Goal: Task Accomplishment & Management: Use online tool/utility

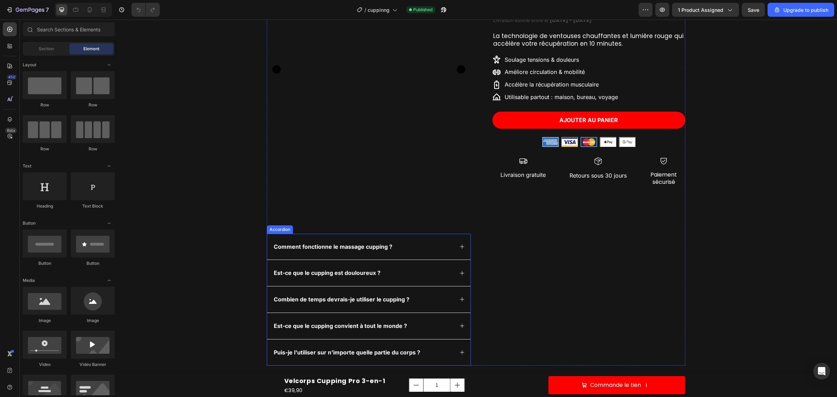
scroll to position [87, 0]
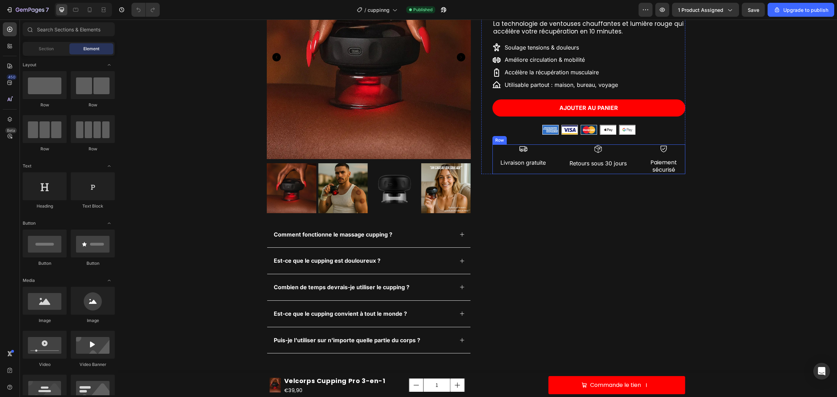
click at [559, 162] on div "Icon Livraison gratuite Text Block Icon Retours sous 30 jours Text Block Icon P…" at bounding box center [589, 159] width 193 height 30
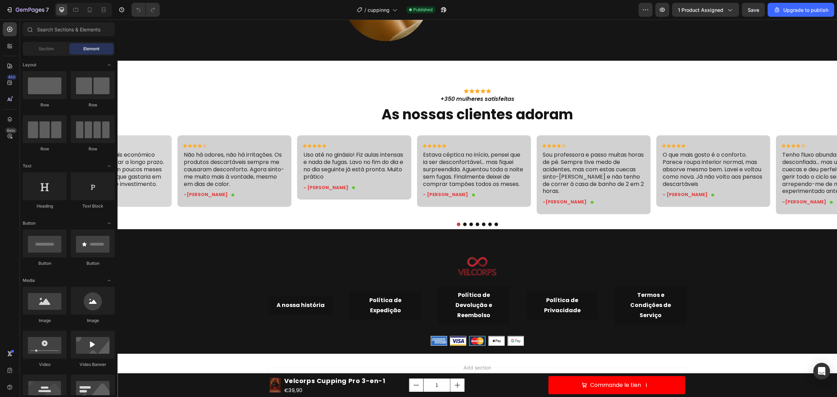
scroll to position [1881, 0]
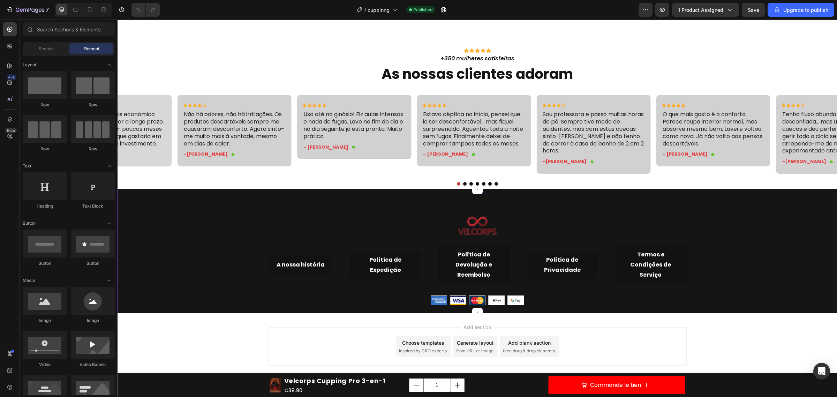
click at [514, 301] on img at bounding box center [516, 300] width 16 height 9
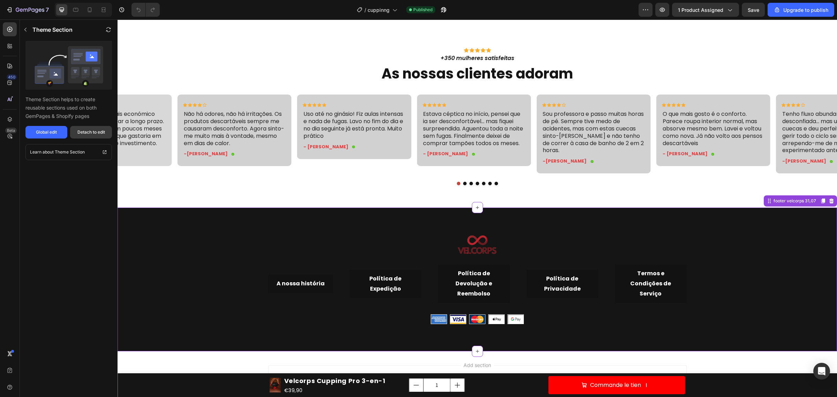
click at [87, 133] on div "Detach to edit" at bounding box center [91, 132] width 28 height 6
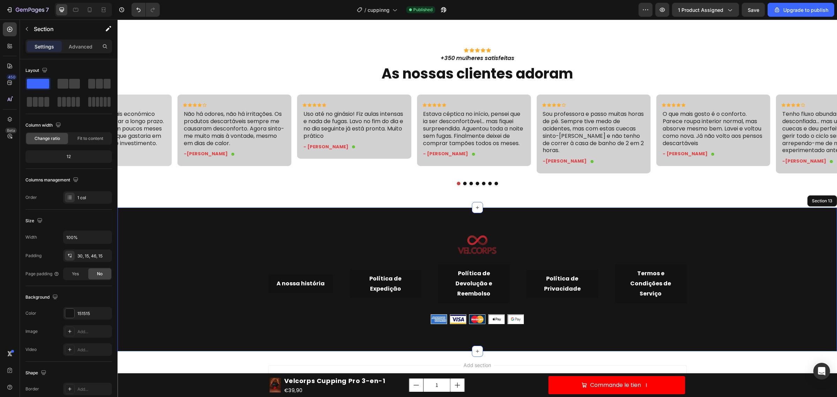
scroll to position [1919, 0]
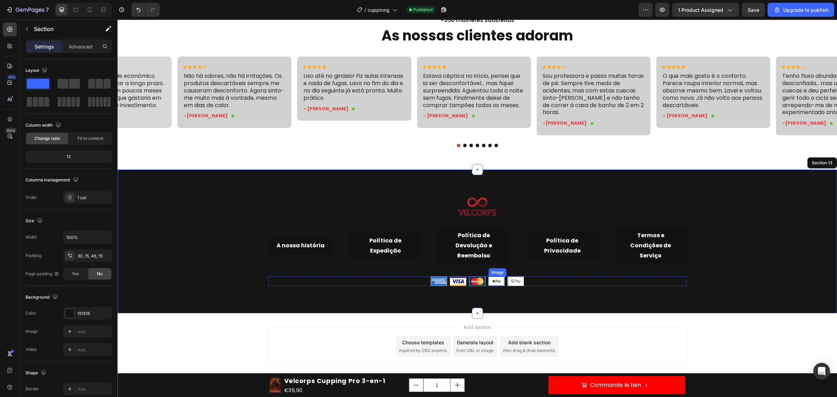
click at [482, 276] on div "Image" at bounding box center [477, 281] width 16 height 10
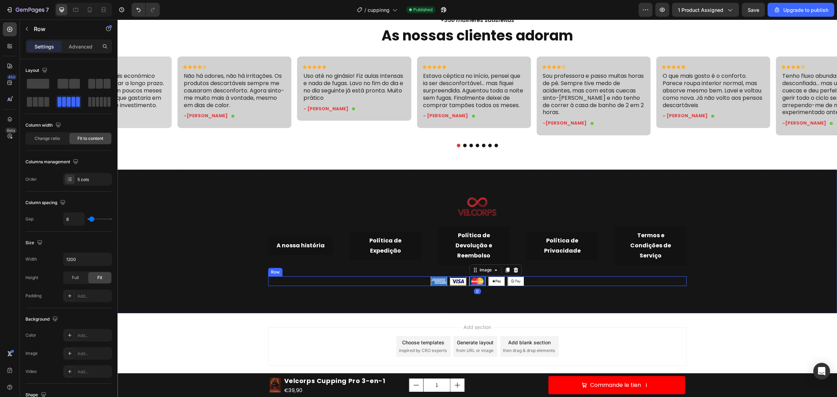
click at [421, 278] on div "Image Image Image 0 Image Image Row" at bounding box center [477, 281] width 419 height 10
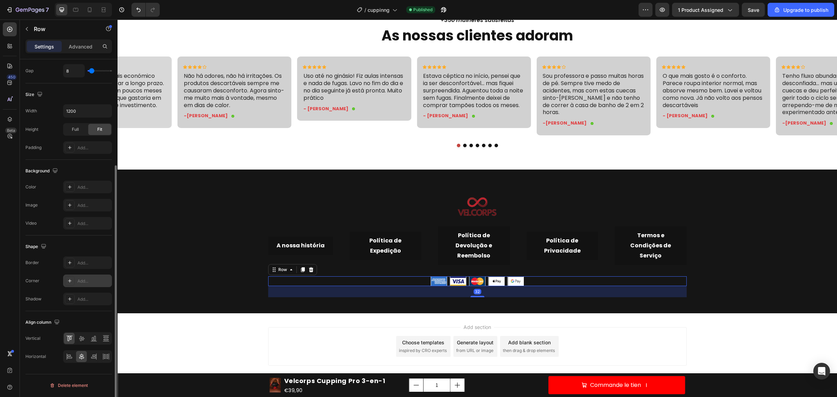
scroll to position [149, 0]
click at [437, 281] on img at bounding box center [439, 281] width 16 height 9
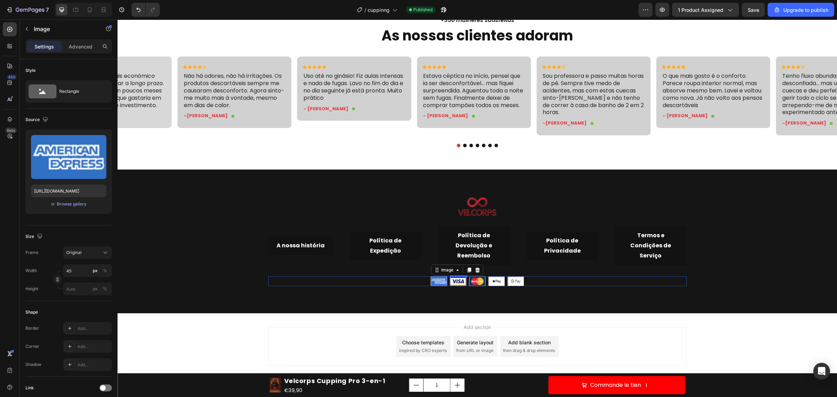
click at [455, 281] on img at bounding box center [458, 281] width 16 height 9
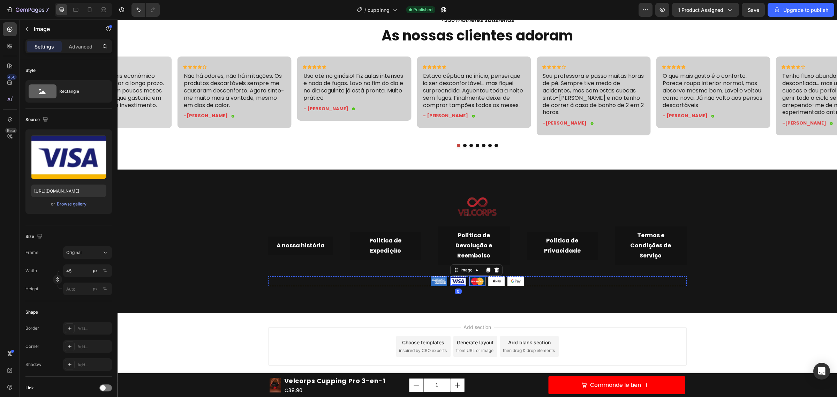
click at [470, 279] on img at bounding box center [478, 281] width 16 height 9
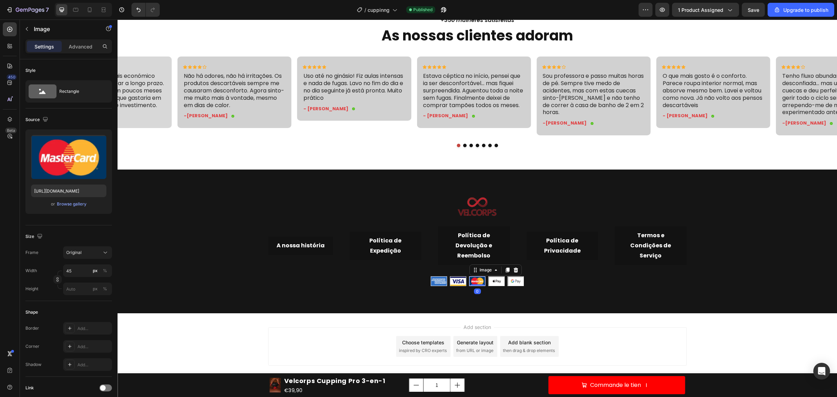
click at [481, 279] on img at bounding box center [478, 281] width 16 height 9
click at [494, 279] on img at bounding box center [497, 281] width 16 height 9
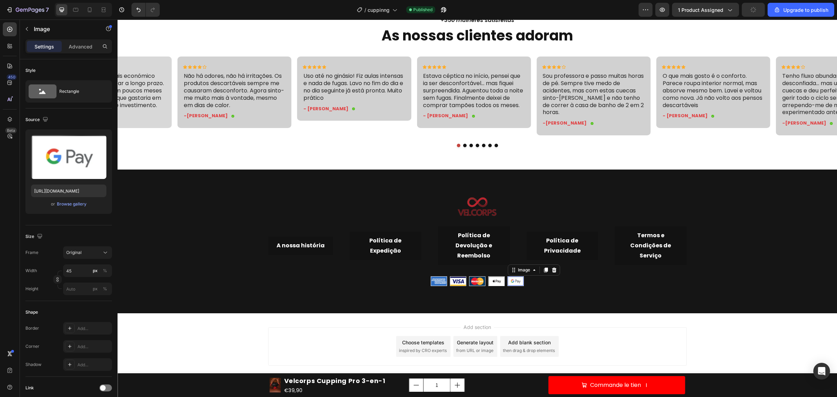
click at [511, 279] on img at bounding box center [516, 281] width 16 height 9
